Goal: Task Accomplishment & Management: Complete application form

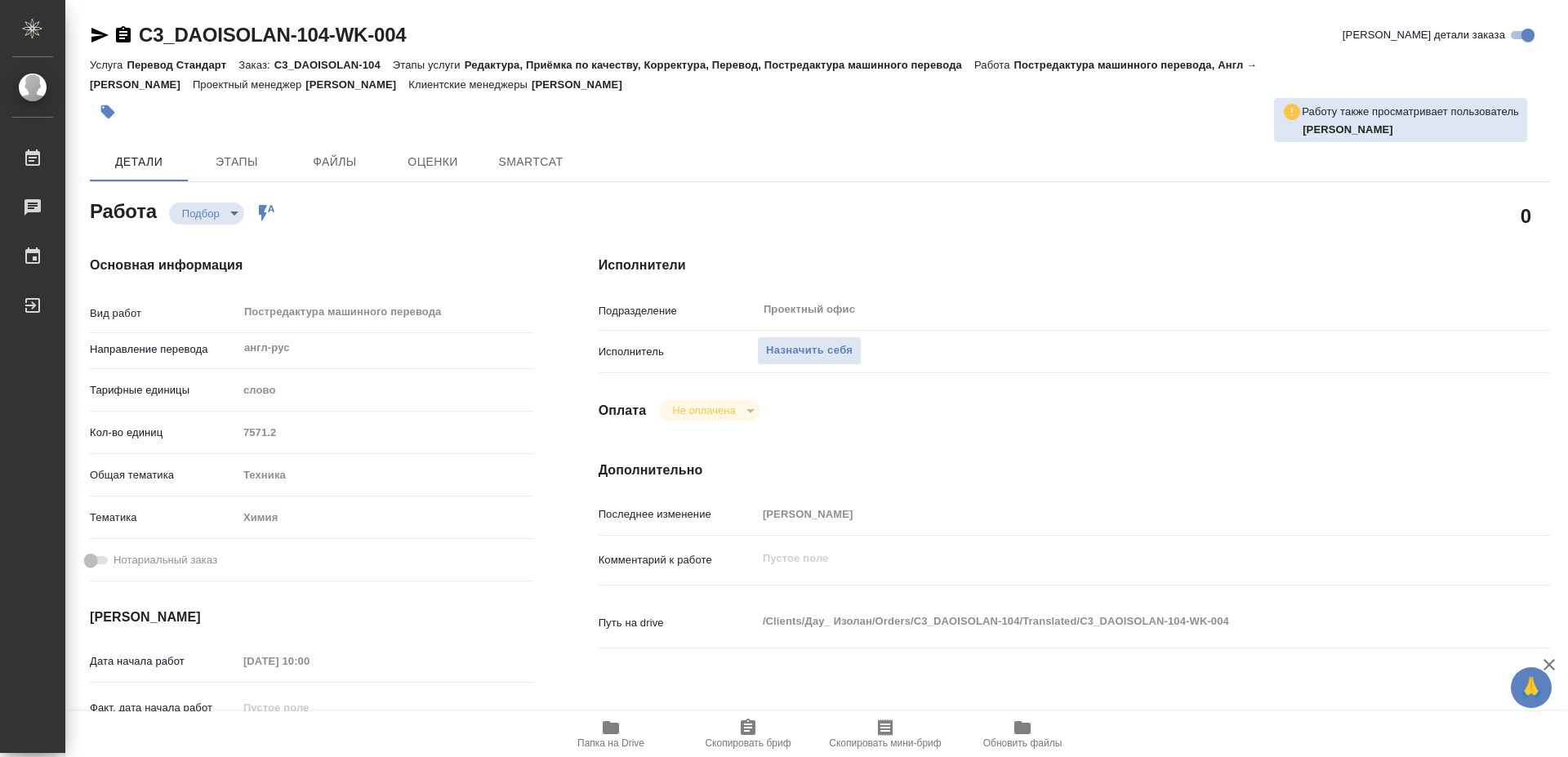
type textarea "x"
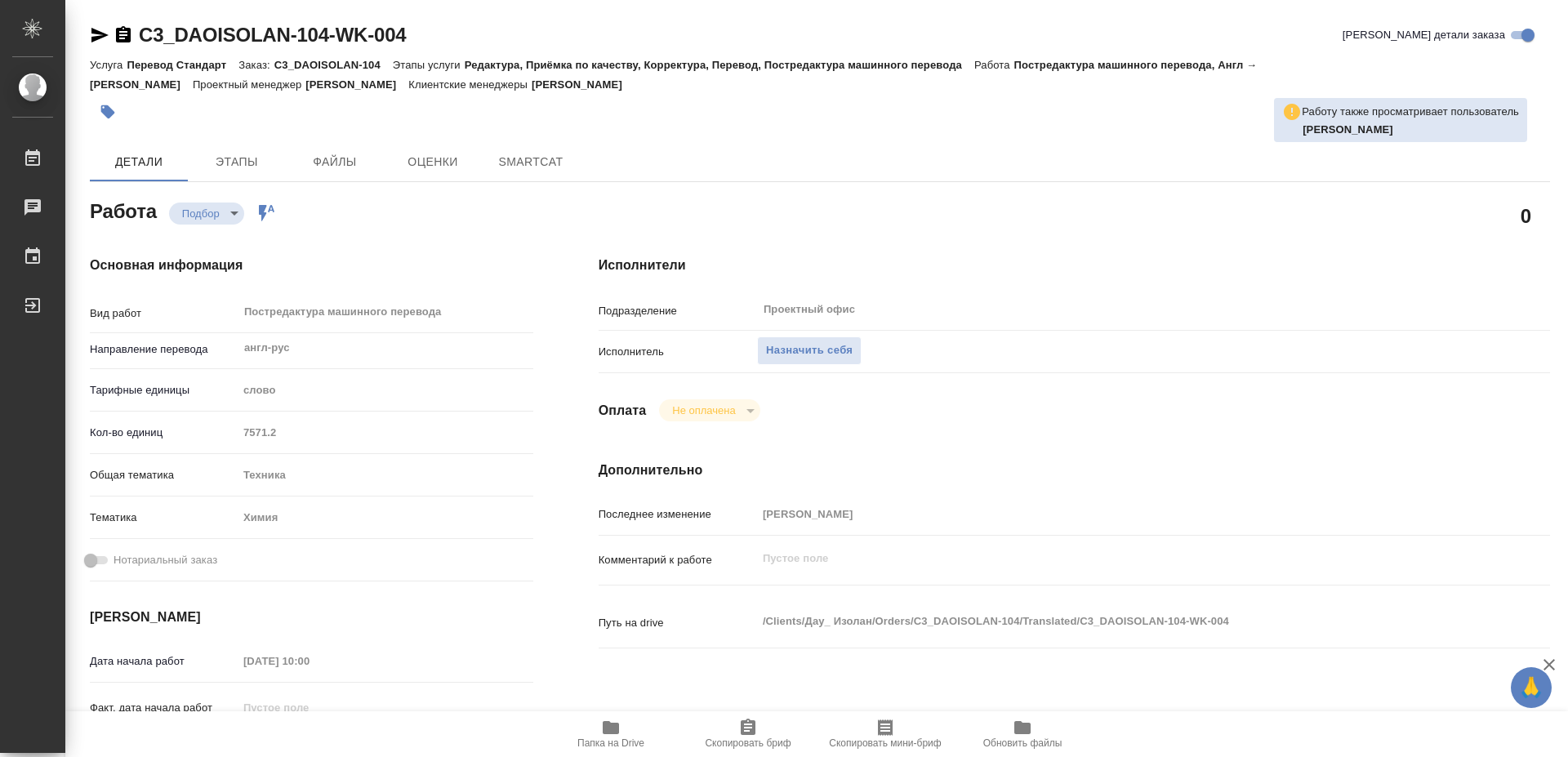
type textarea "x"
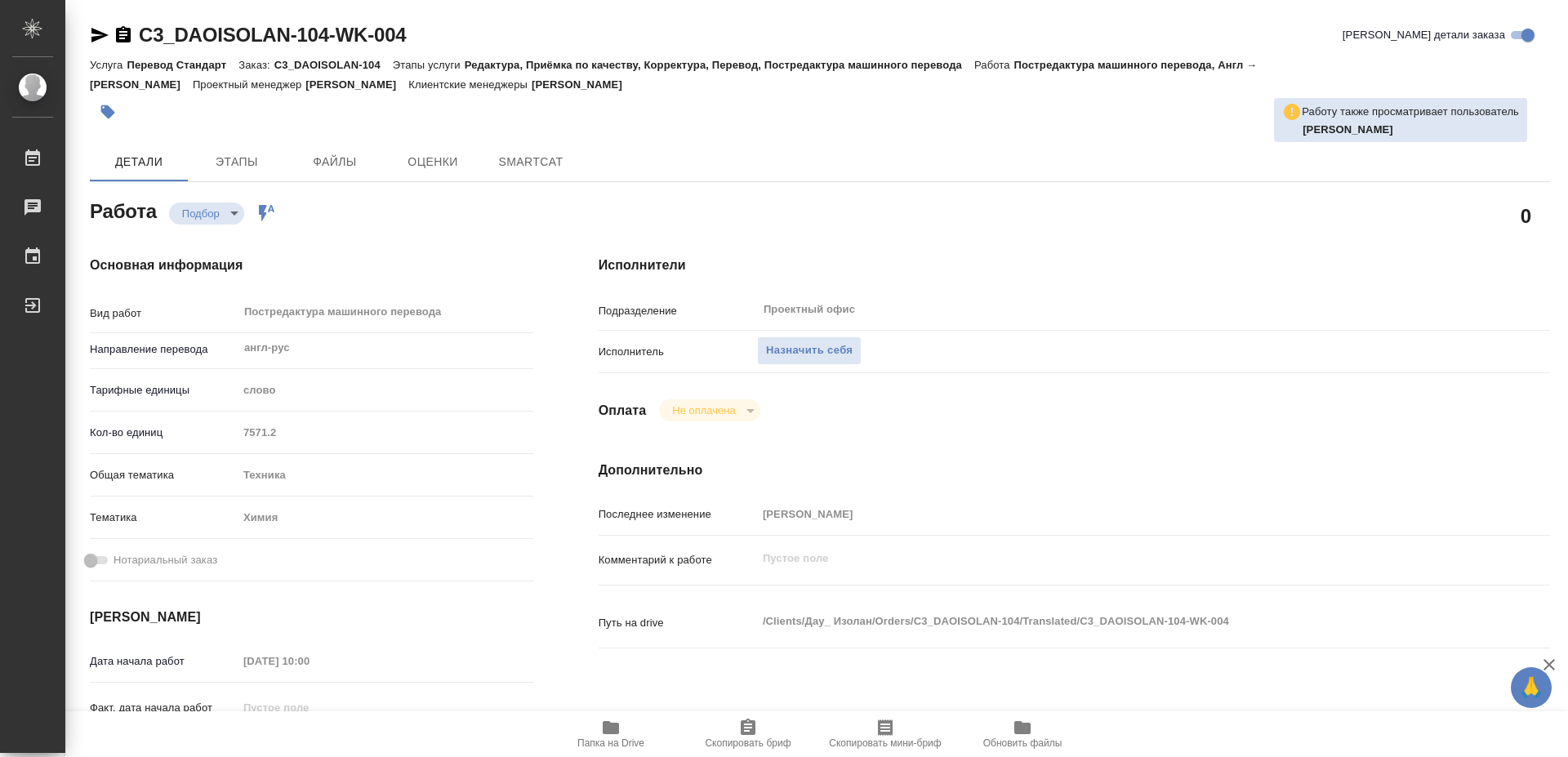
type textarea "x"
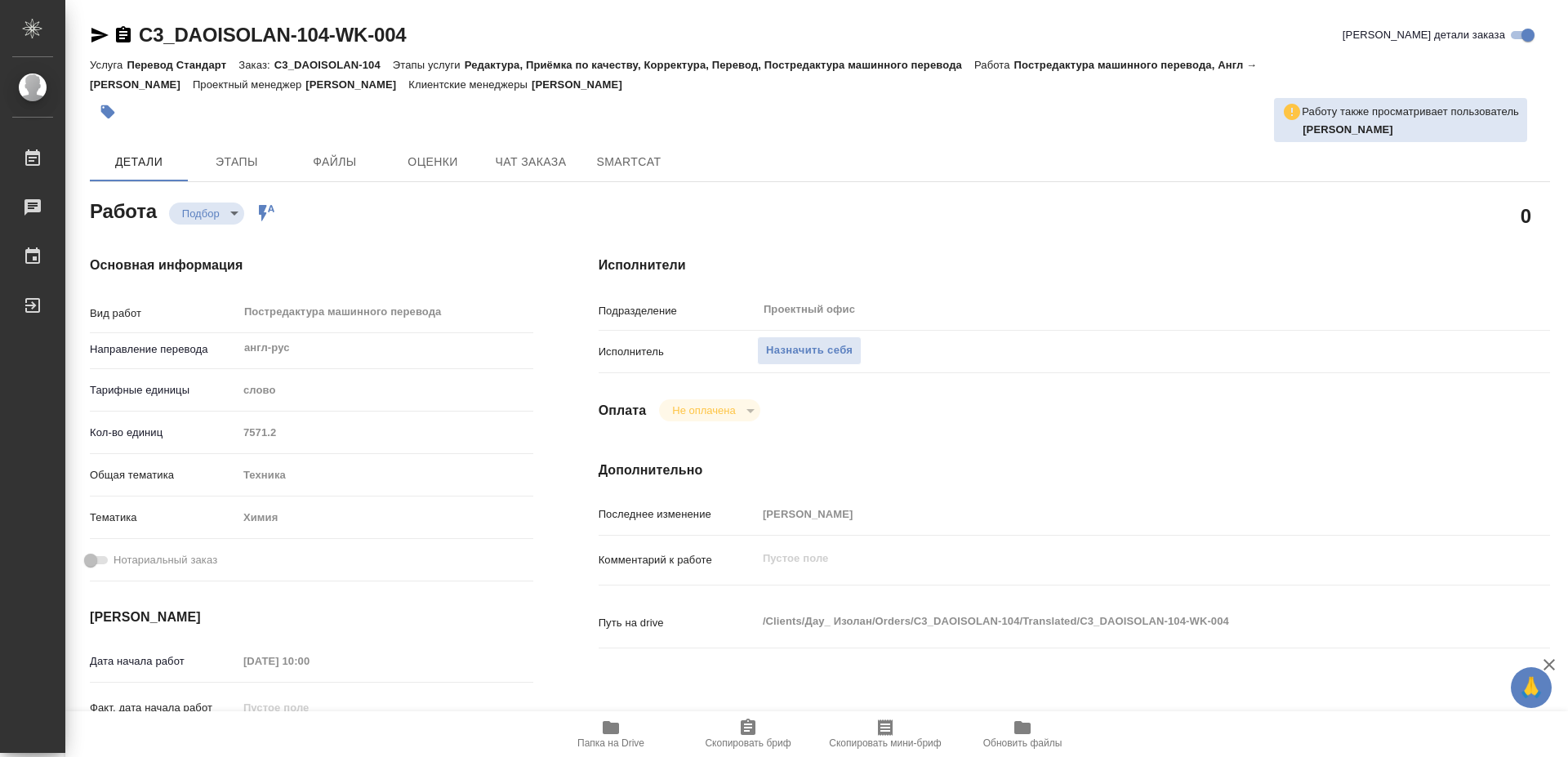
type textarea "x"
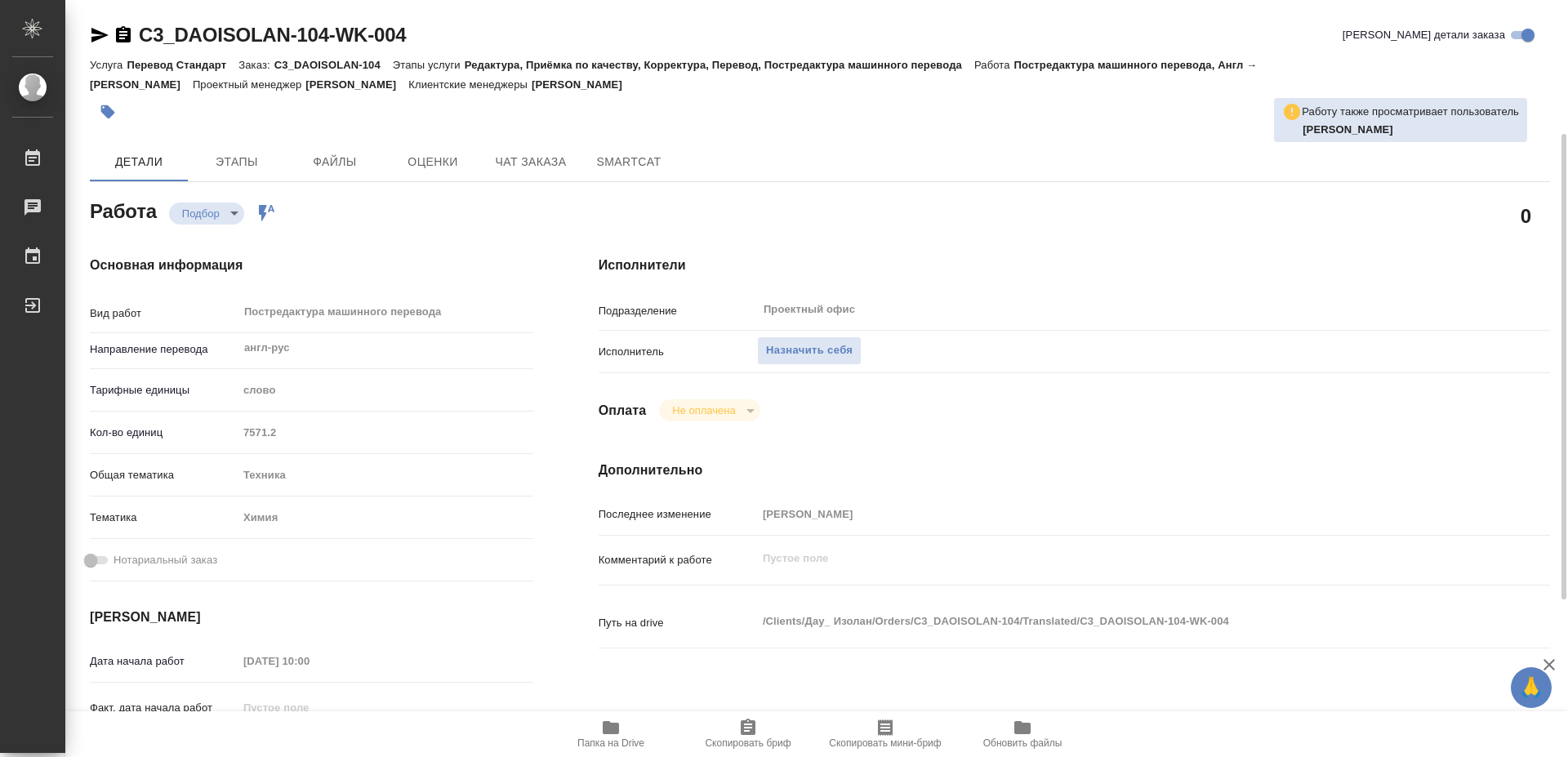
scroll to position [84, 0]
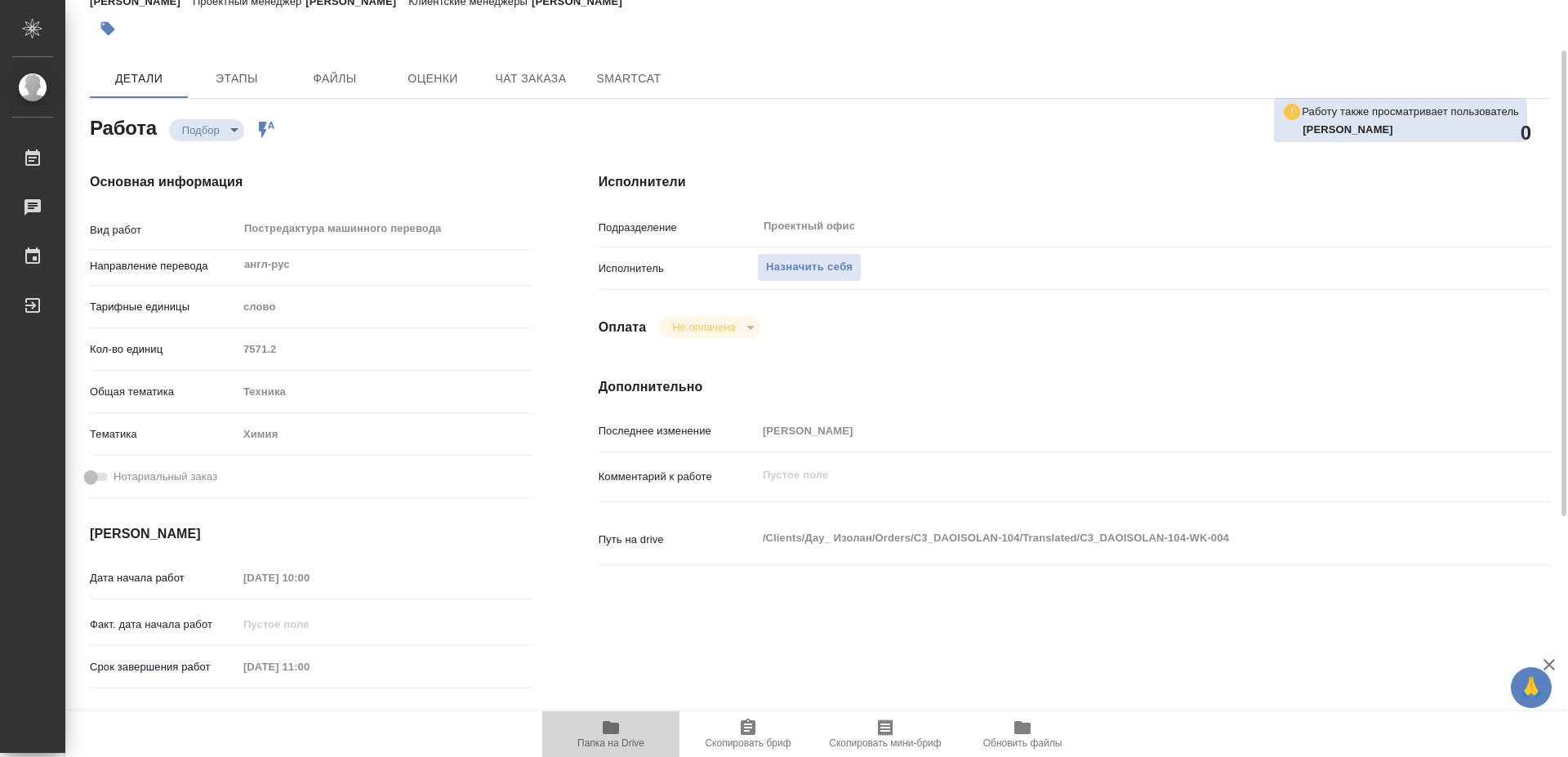
click at [629, 726] on span "Папка на Drive" at bounding box center [611, 734] width 117 height 31
click at [810, 258] on span "Назначить себя" at bounding box center [809, 268] width 87 height 19
type textarea "x"
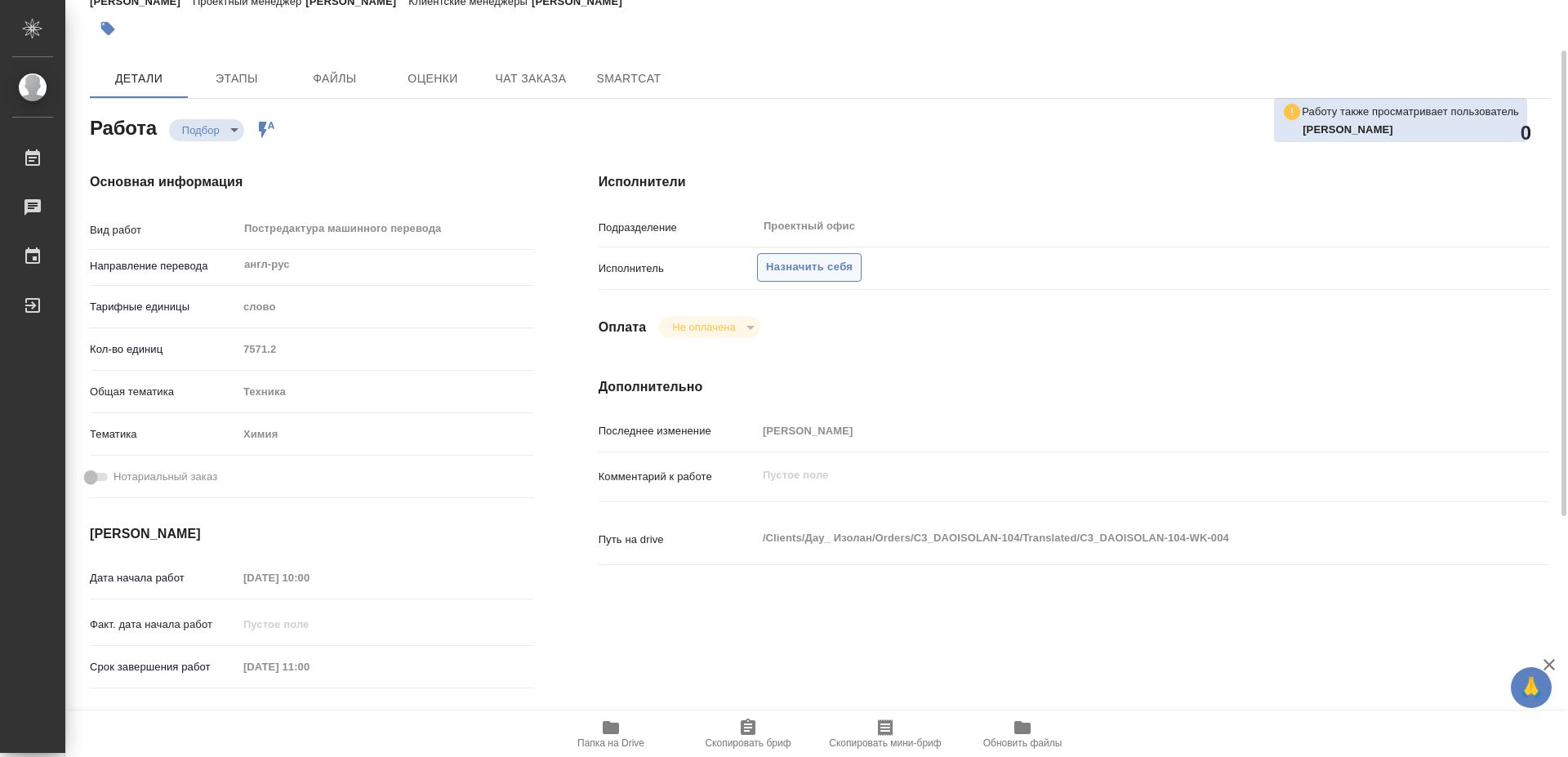
type textarea "x"
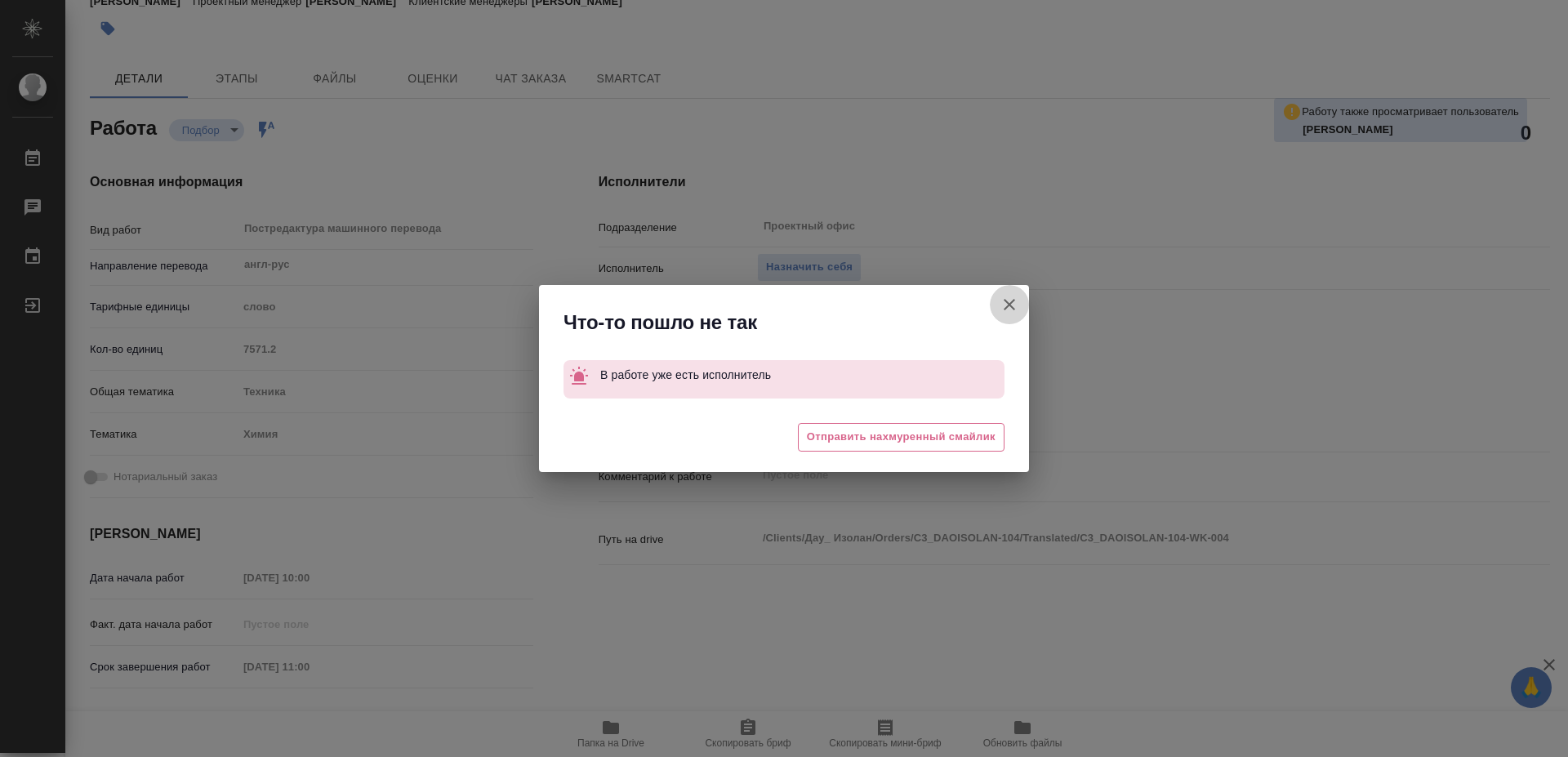
click at [1014, 302] on icon "button" at bounding box center [1009, 305] width 20 height 20
type textarea "x"
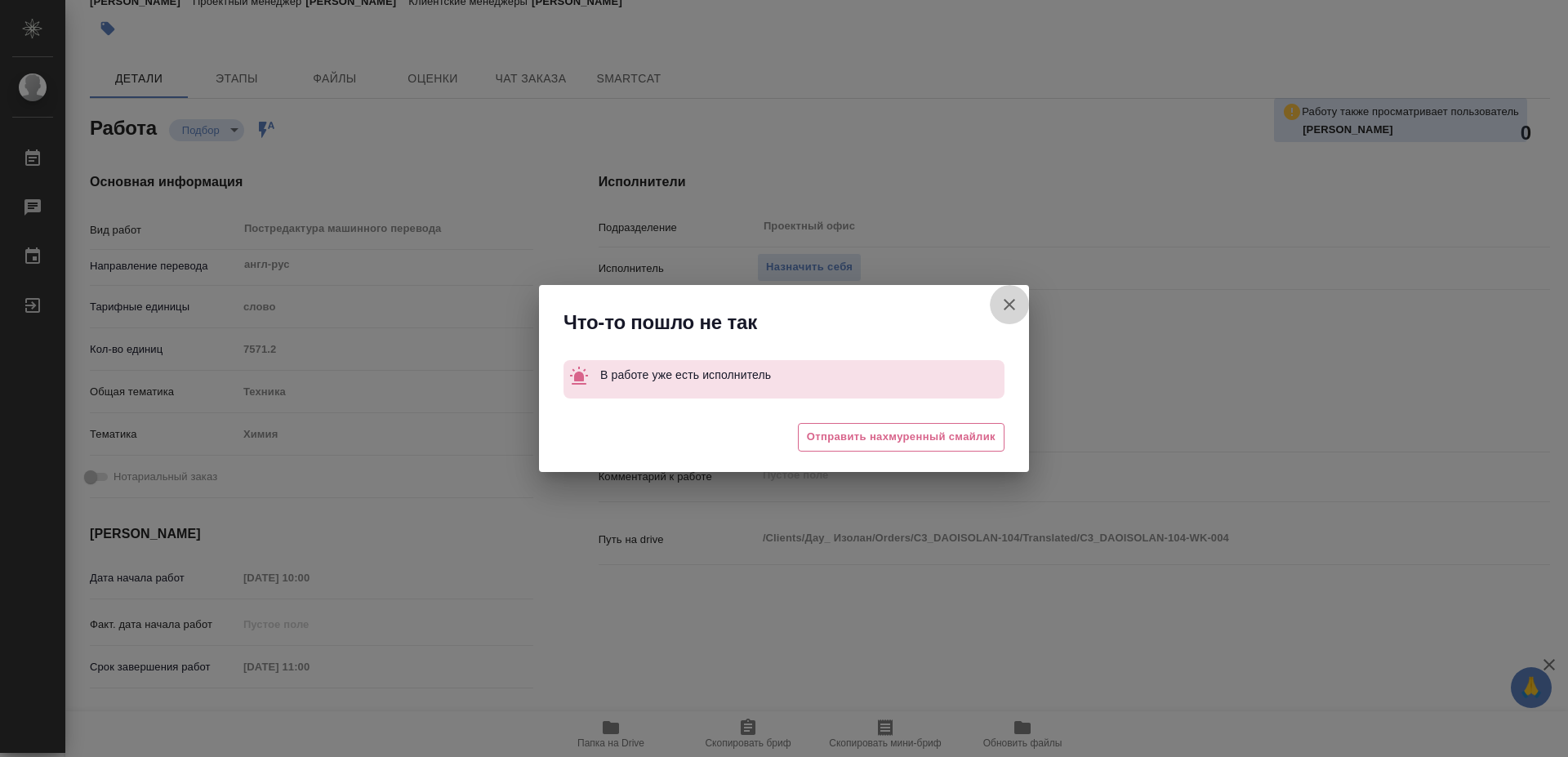
type textarea "x"
